Goal: Answer question/provide support: Ask a question

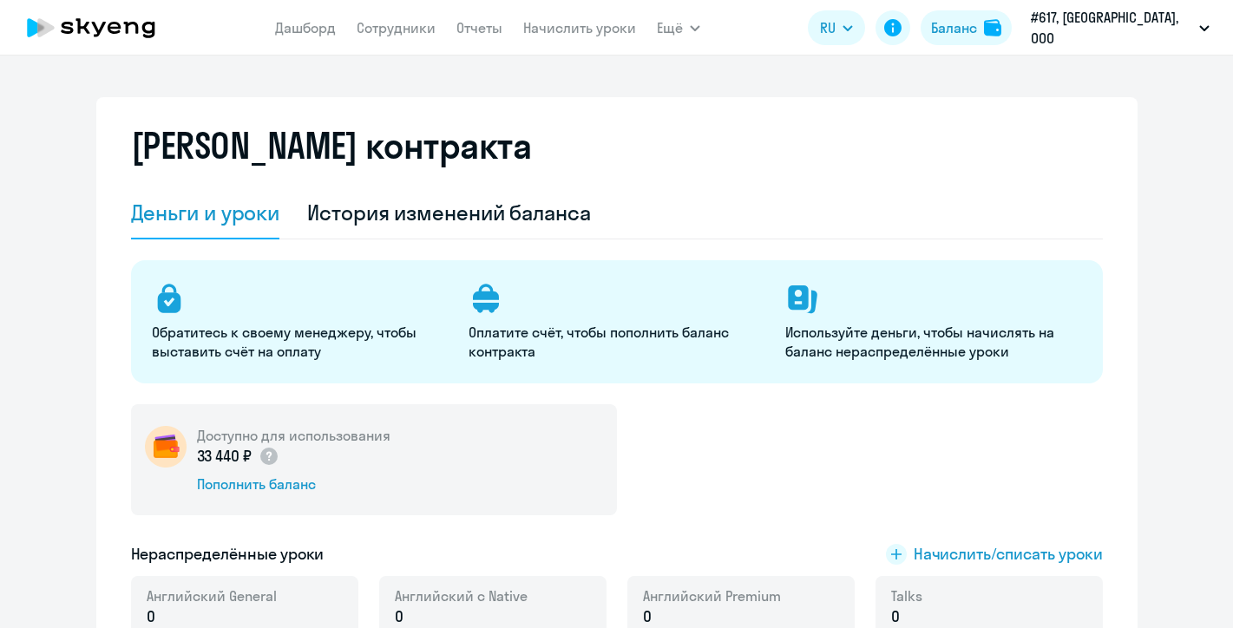
select select "english_adult_not_native_speaker"
click at [1182, 582] on circle at bounding box center [1189, 584] width 49 height 49
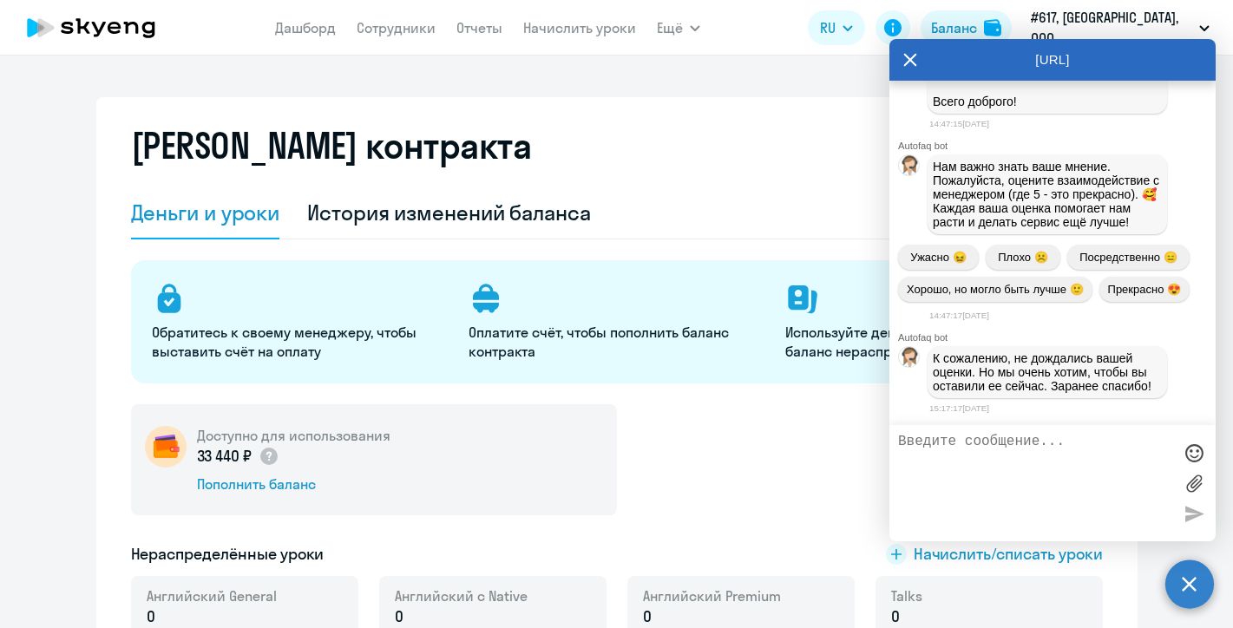
scroll to position [25517, 0]
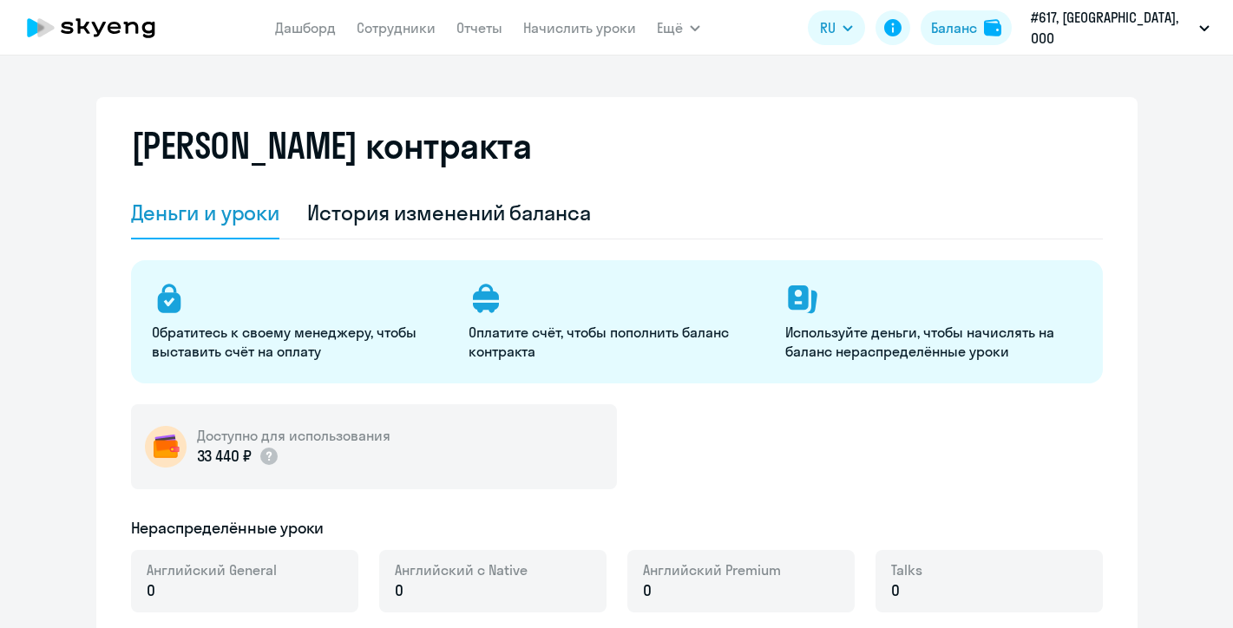
select select "english_adult_not_native_speaker"
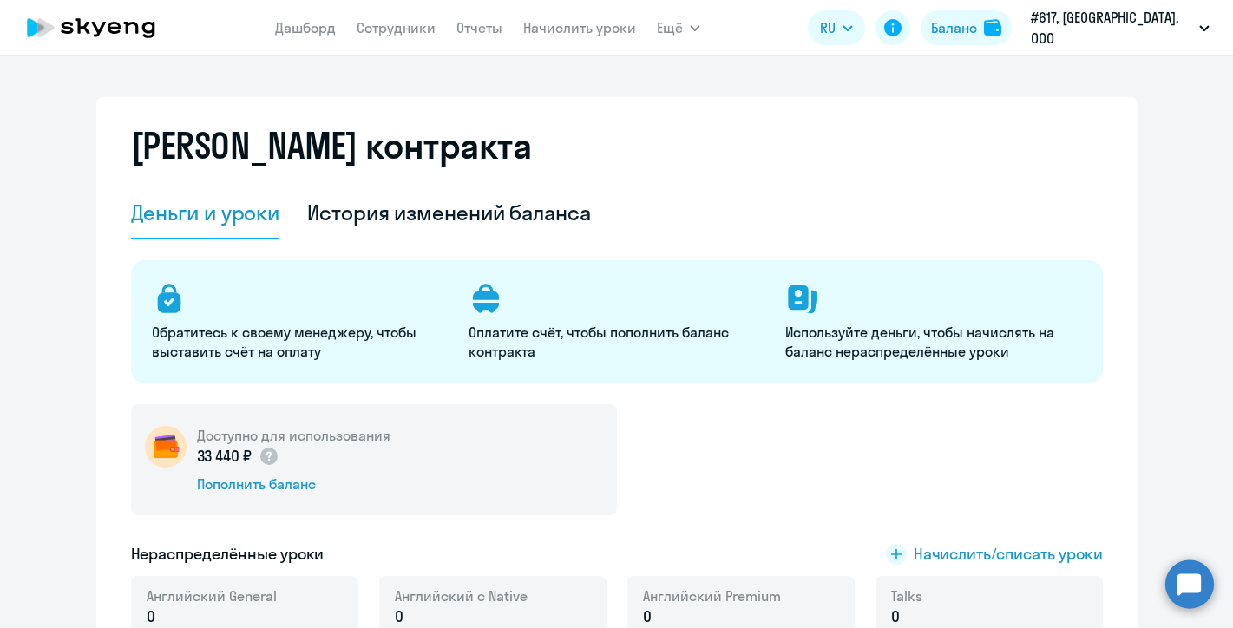
click at [1197, 584] on circle at bounding box center [1189, 584] width 49 height 49
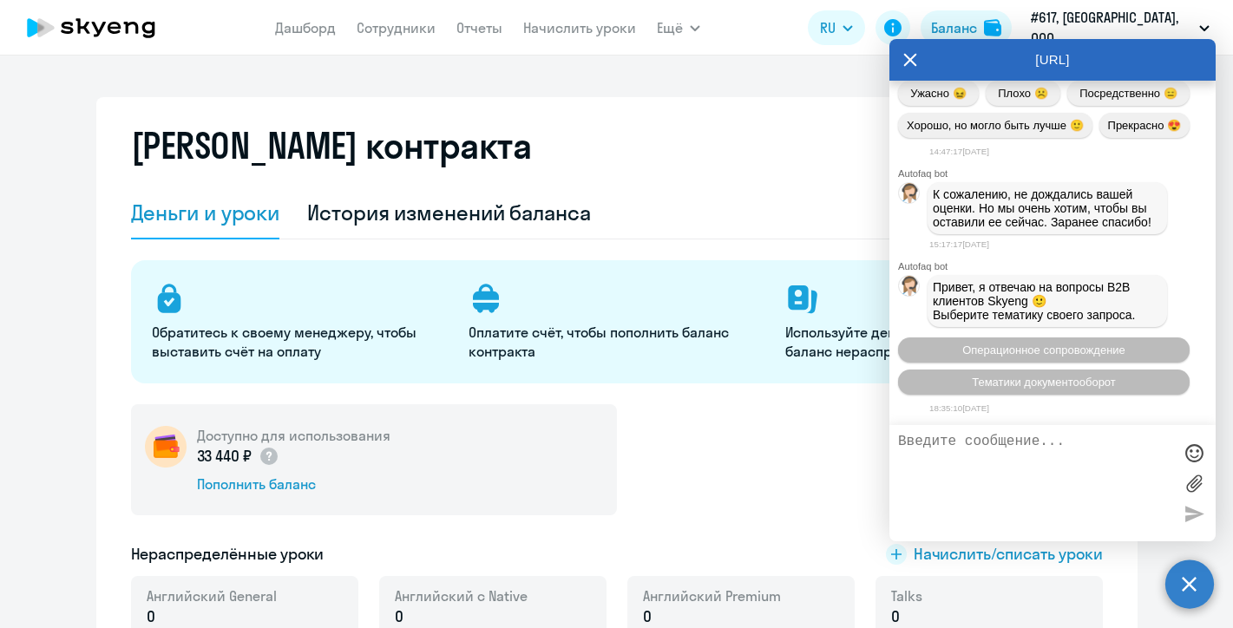
scroll to position [25689, 0]
click at [1005, 346] on span "Операционное сопровождение" at bounding box center [1043, 350] width 163 height 13
click at [991, 345] on span "Операционное сопровождение" at bounding box center [1043, 350] width 163 height 13
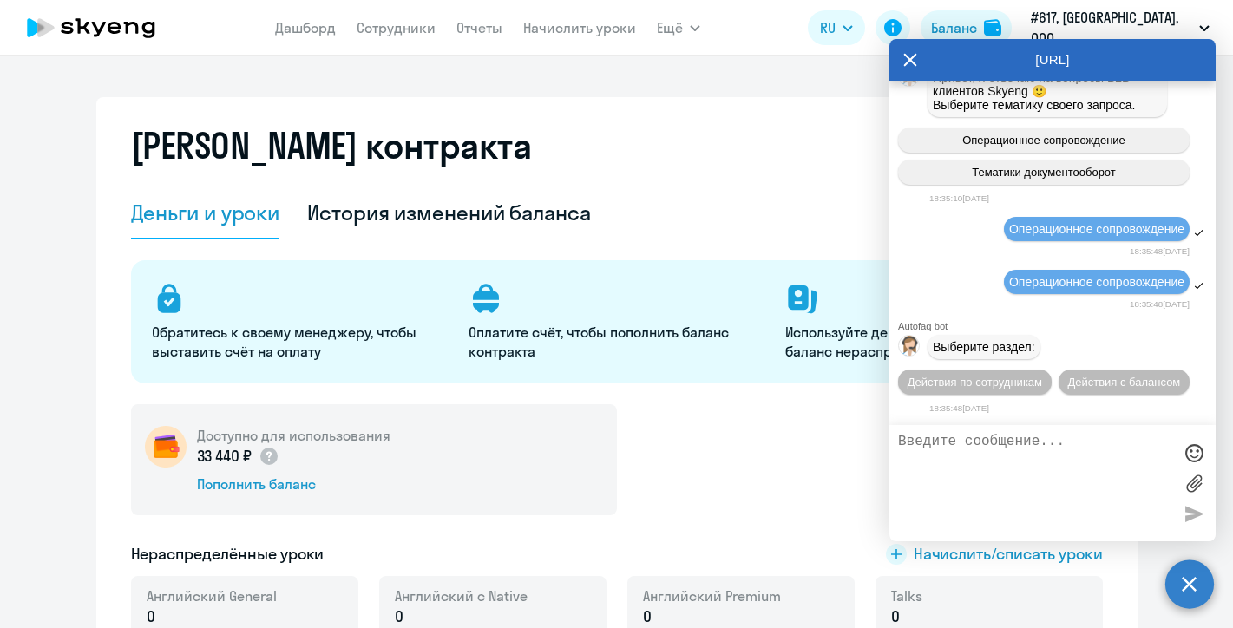
scroll to position [25907, 0]
click at [953, 445] on textarea at bounding box center [1035, 483] width 274 height 99
click at [980, 383] on span "Действия по сотрудникам" at bounding box center [974, 382] width 134 height 13
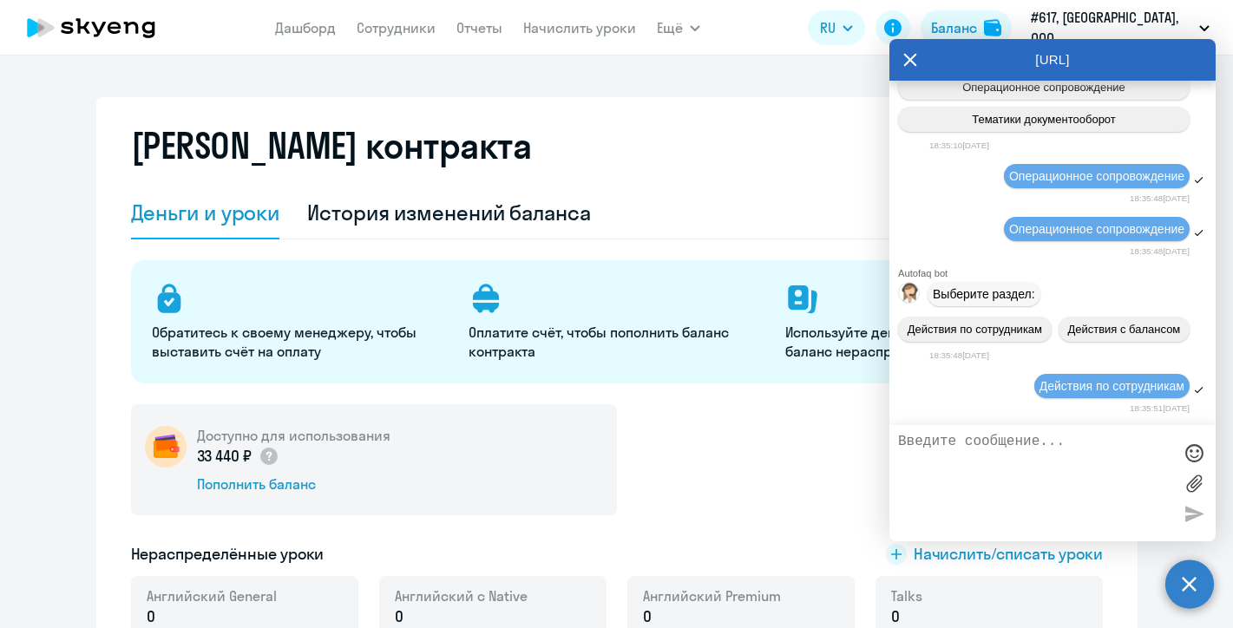
scroll to position [26137, 0]
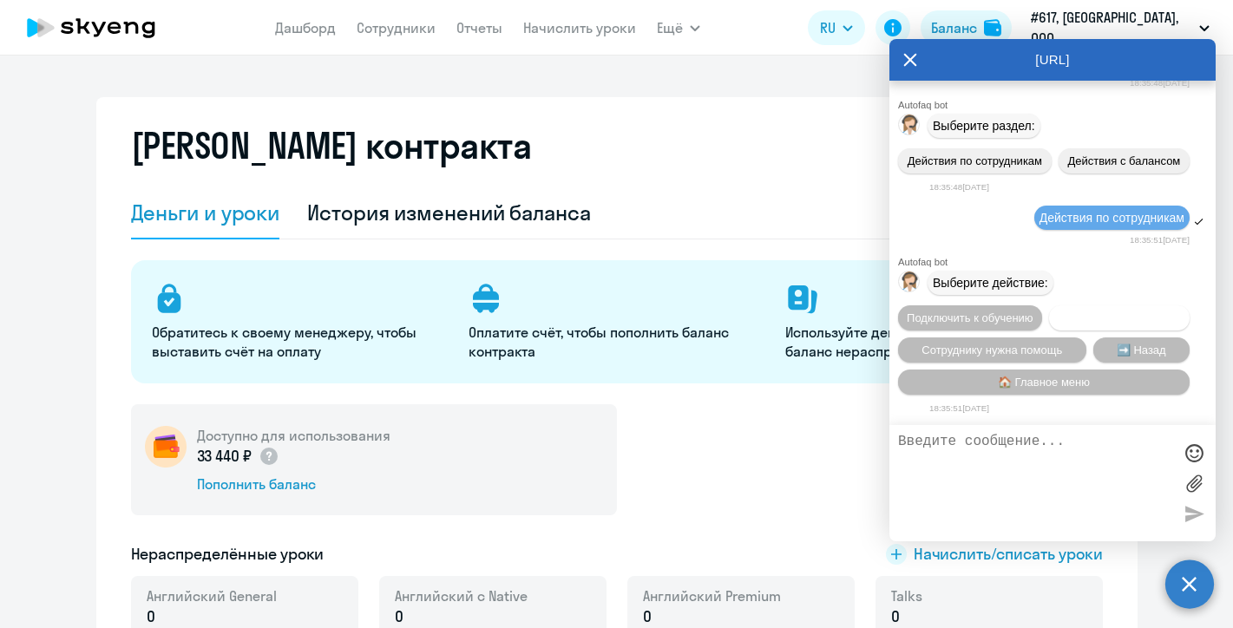
click at [1088, 311] on span "Отключить от обучения" at bounding box center [1118, 317] width 123 height 13
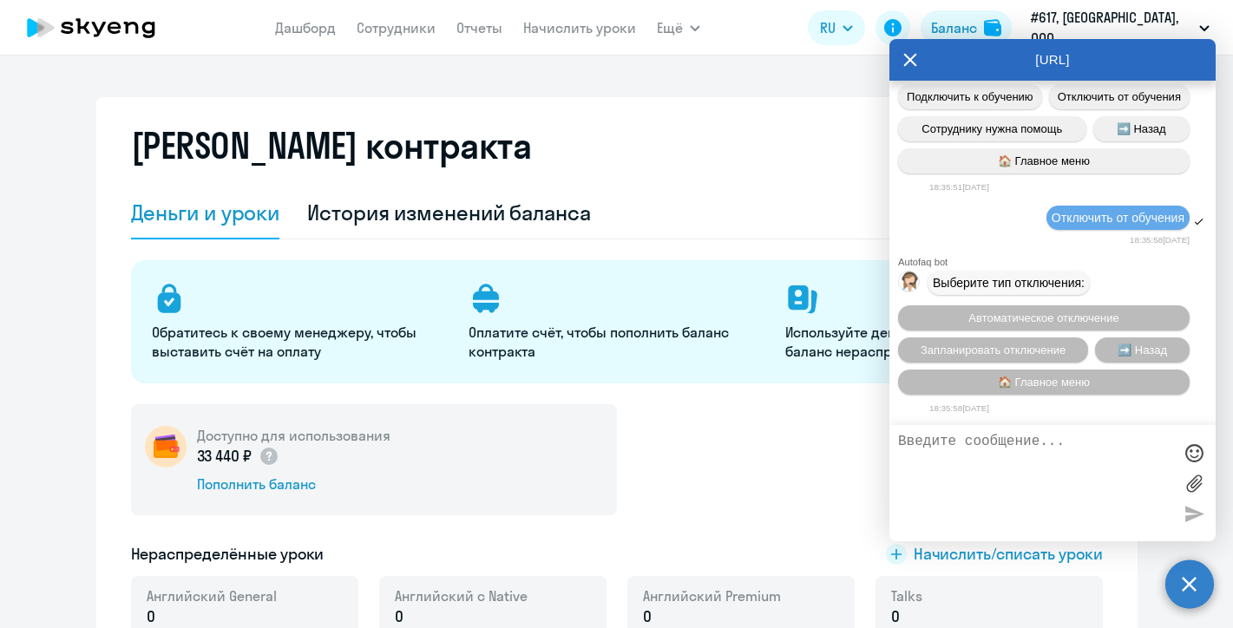
scroll to position [26368, 0]
click at [1044, 311] on span "Автоматическое отключение" at bounding box center [1043, 317] width 150 height 13
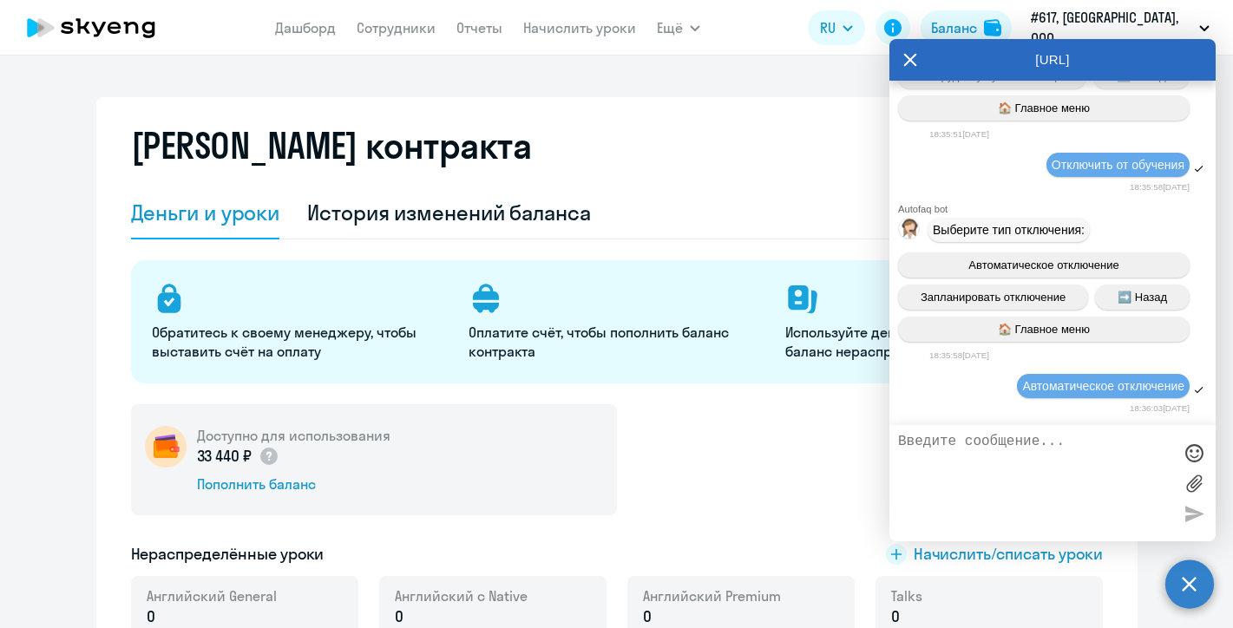
scroll to position [26832, 0]
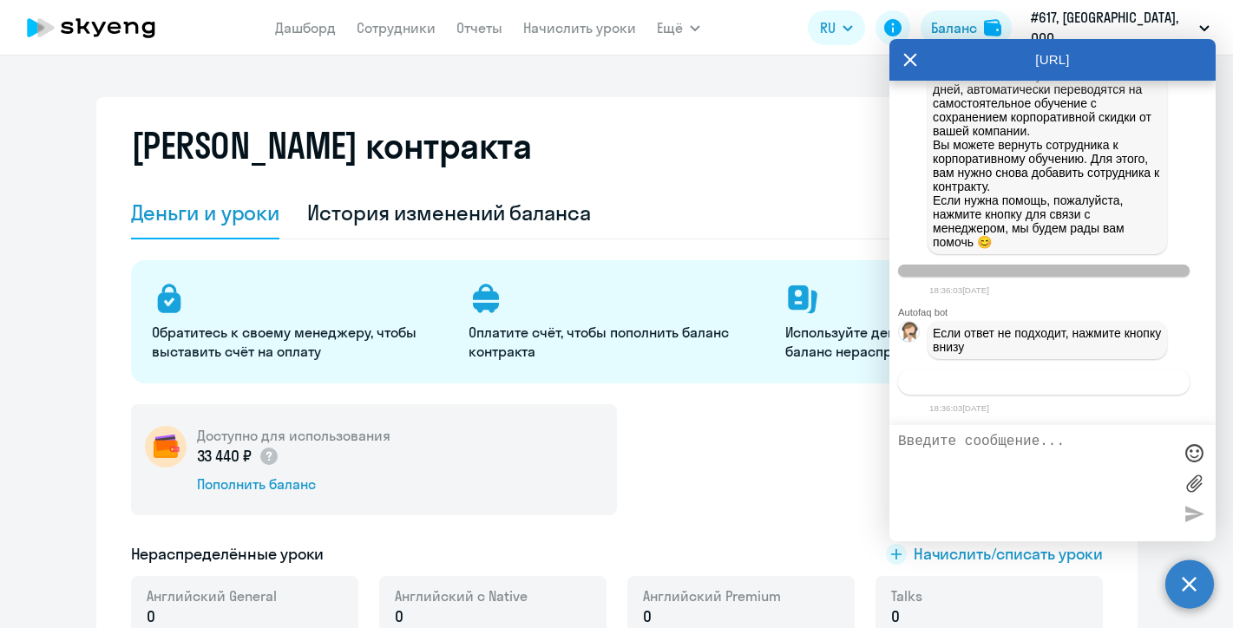
click at [1037, 380] on span "Связаться с менеджером" at bounding box center [1043, 382] width 133 height 13
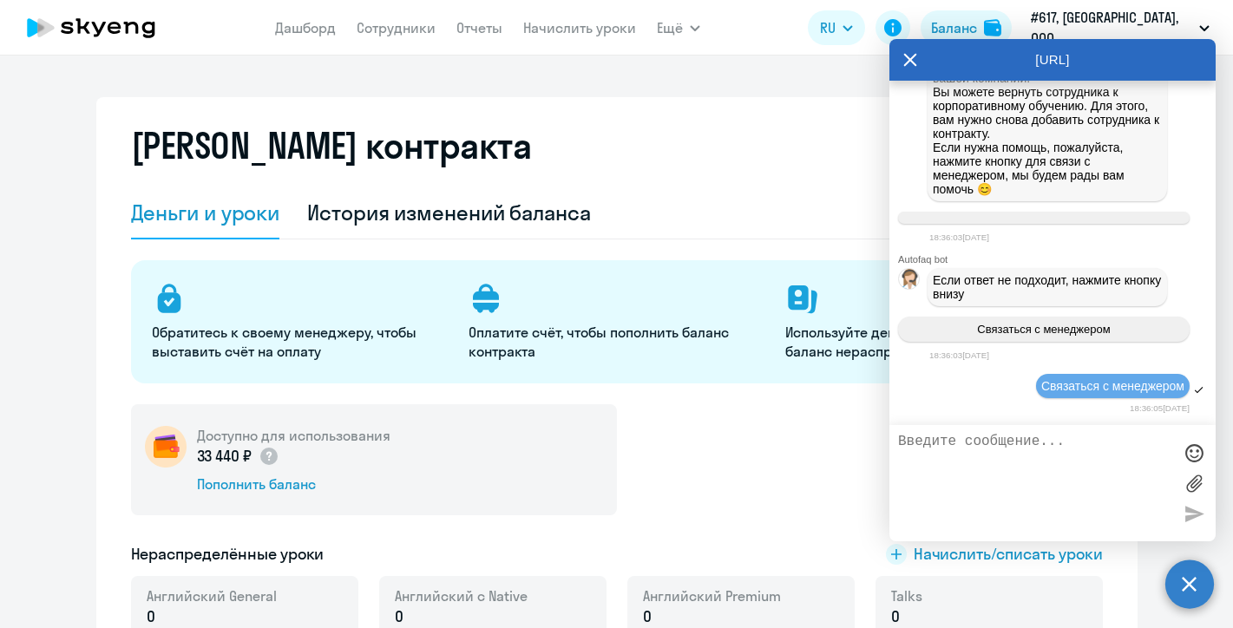
scroll to position [26886, 0]
click at [972, 455] on textarea at bounding box center [1035, 483] width 274 height 99
type textarea "Д"
type textarea "Н"
type textarea "Отключите сотрудника: Капустина Алина, сегодня"
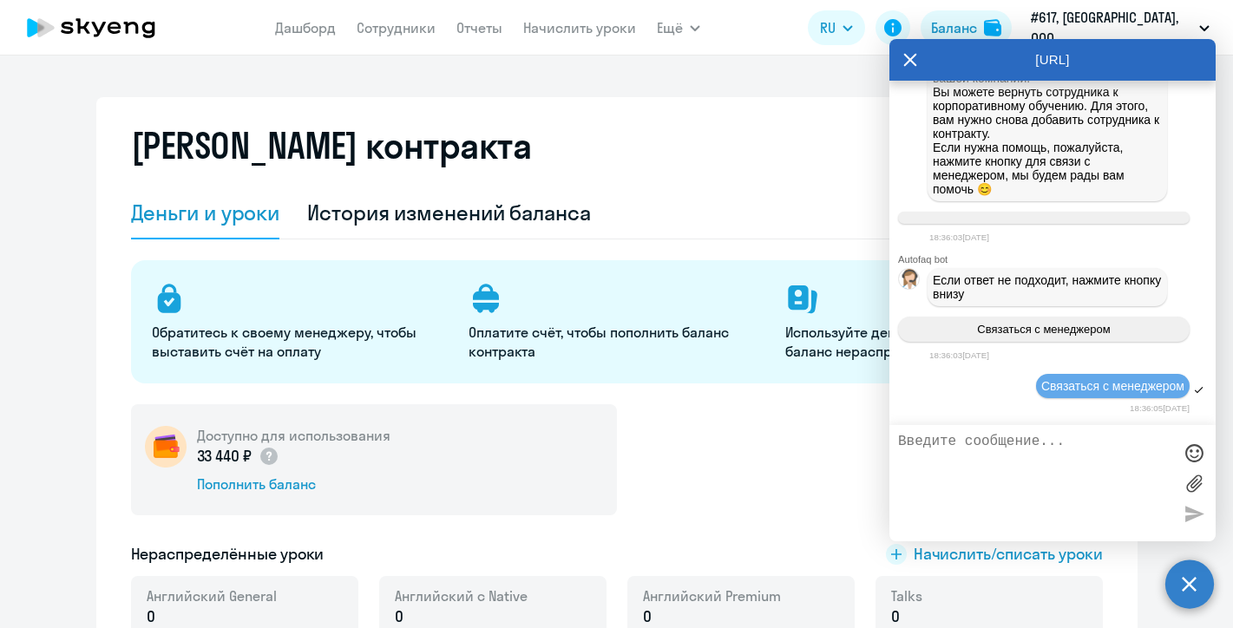
scroll to position [26956, 0]
